Goal: Information Seeking & Learning: Learn about a topic

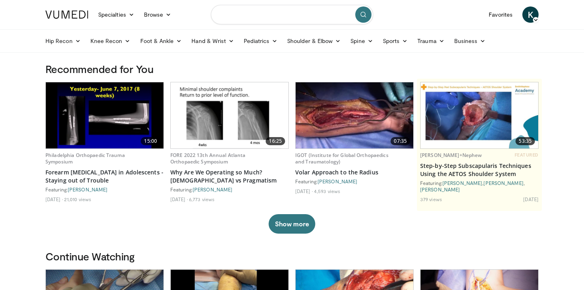
click at [248, 16] on input "Search topics, interventions" at bounding box center [292, 14] width 162 height 19
type input "*******"
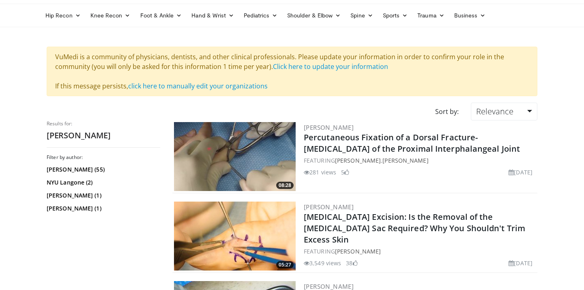
scroll to position [30, 0]
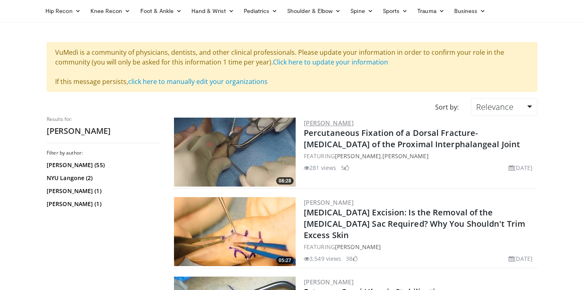
click at [316, 122] on link "David Tuckman" at bounding box center [329, 123] width 50 height 8
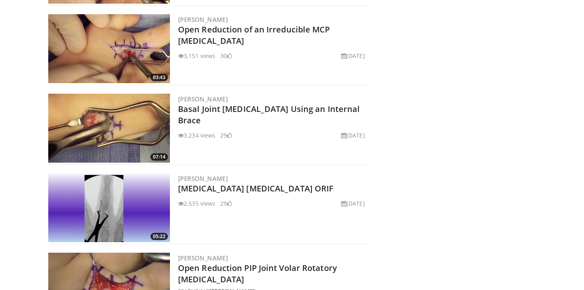
scroll to position [3193, 0]
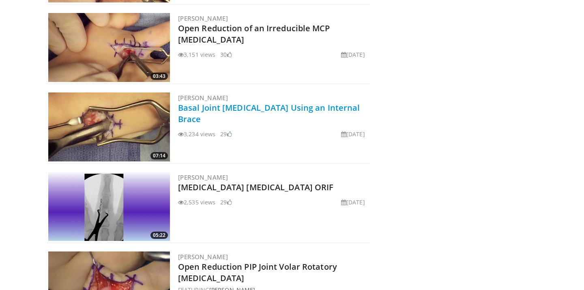
click at [320, 109] on link "Basal Joint Arthroplasty Using an Internal Brace" at bounding box center [269, 113] width 182 height 22
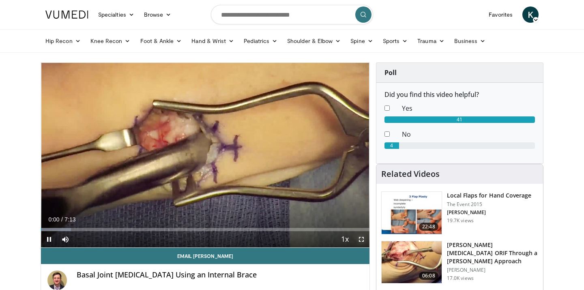
click at [359, 240] on span "Video Player" at bounding box center [361, 239] width 16 height 16
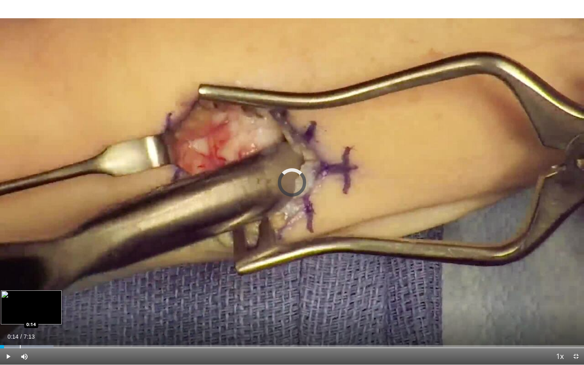
click at [20, 289] on div "Progress Bar" at bounding box center [20, 346] width 1 height 3
click at [46, 289] on div "Progress Bar" at bounding box center [46, 346] width 1 height 3
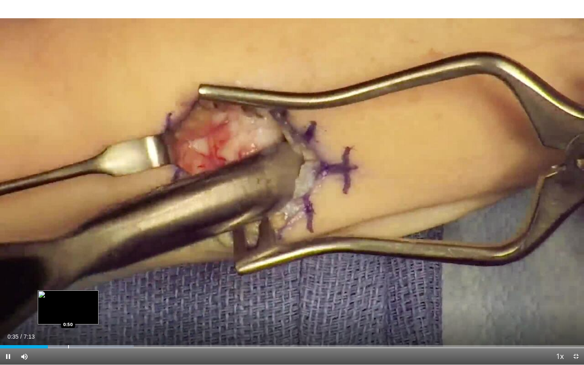
click at [68, 289] on div "Progress Bar" at bounding box center [68, 346] width 1 height 3
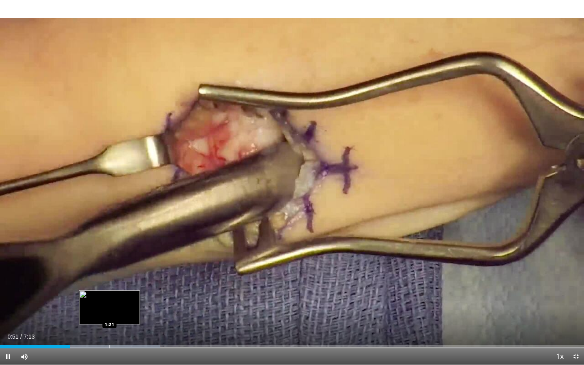
click at [109, 289] on div "Progress Bar" at bounding box center [109, 346] width 1 height 3
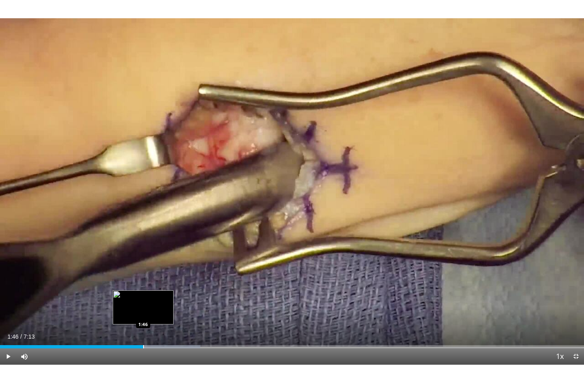
click at [143, 289] on div "Progress Bar" at bounding box center [143, 346] width 1 height 3
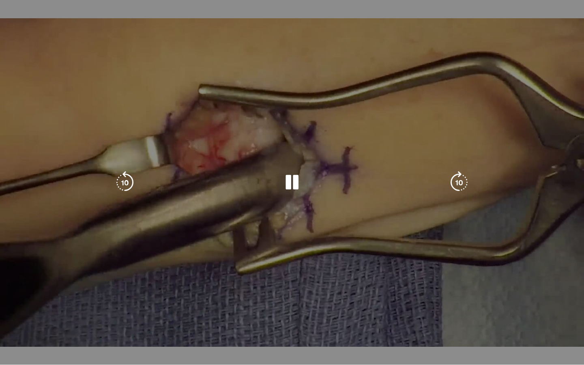
click at [194, 289] on div "10 seconds Tap to unmute" at bounding box center [292, 182] width 584 height 364
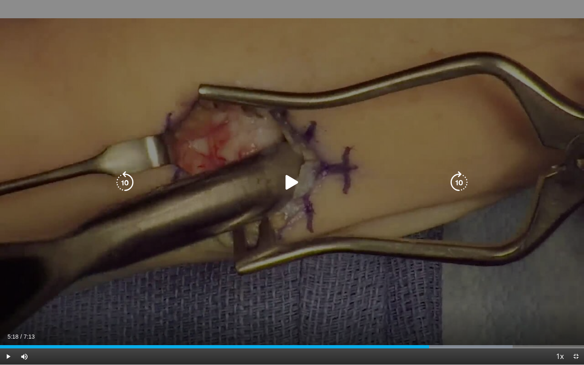
click at [194, 289] on div "10 seconds Tap to unmute" at bounding box center [292, 182] width 584 height 364
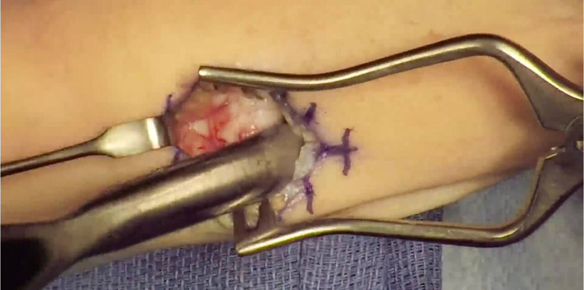
scroll to position [439, 0]
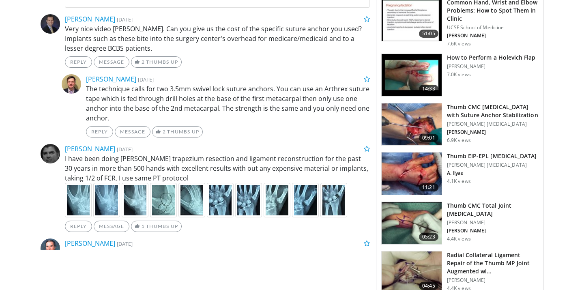
click at [481, 166] on p "Rothman Hand Surgery" at bounding box center [492, 165] width 90 height 6
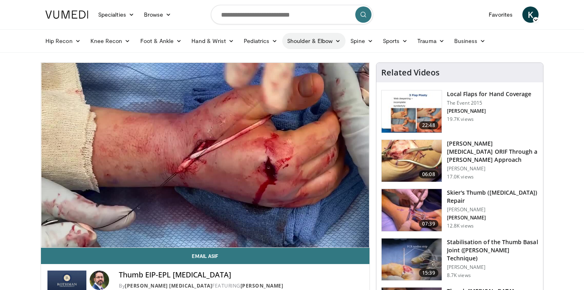
click at [321, 42] on link "Shoulder & Elbow" at bounding box center [313, 41] width 63 height 16
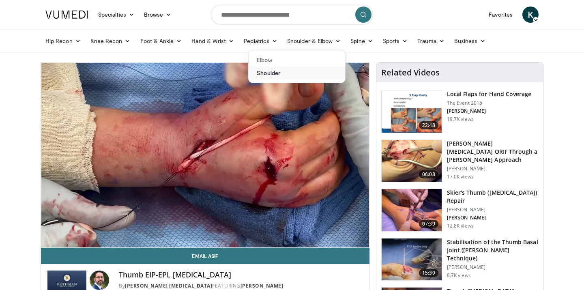
click at [295, 72] on link "Shoulder" at bounding box center [296, 72] width 96 height 13
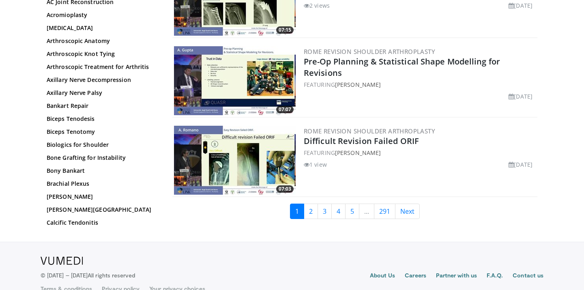
scroll to position [1968, 0]
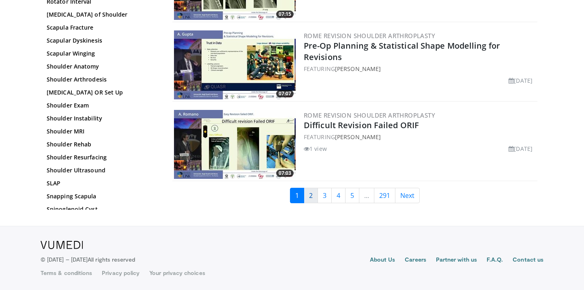
click at [309, 194] on link "2" at bounding box center [311, 195] width 14 height 15
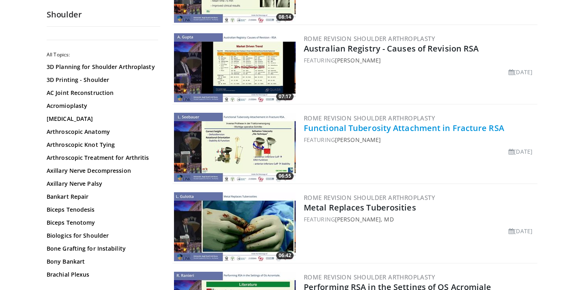
scroll to position [1014, 0]
